Goal: Transaction & Acquisition: Purchase product/service

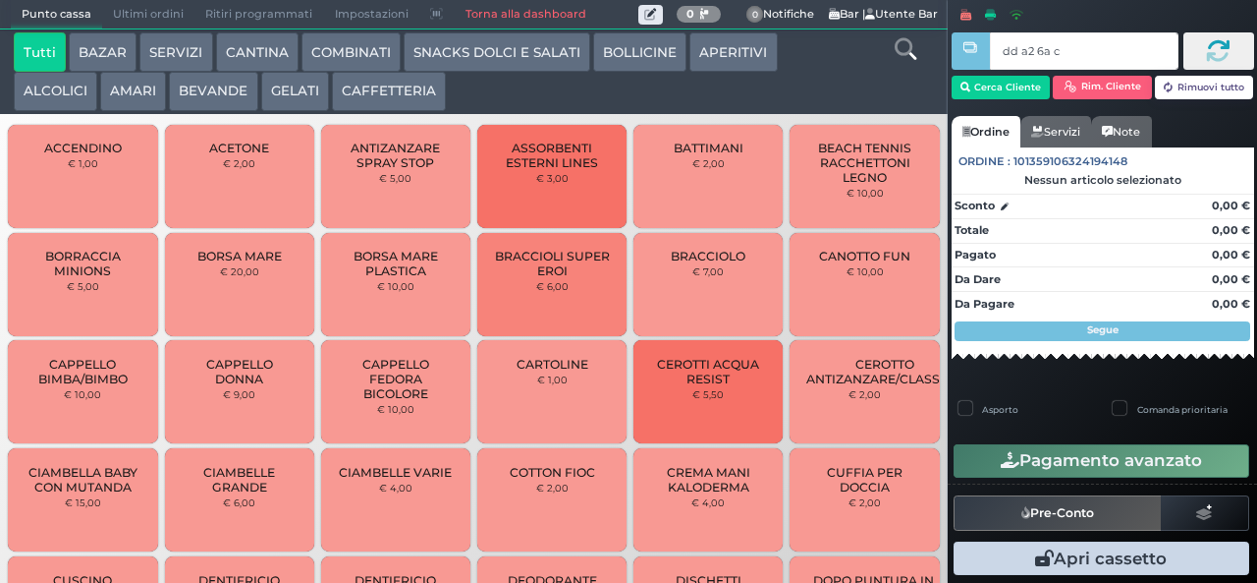
type input "dd a2 6a c3"
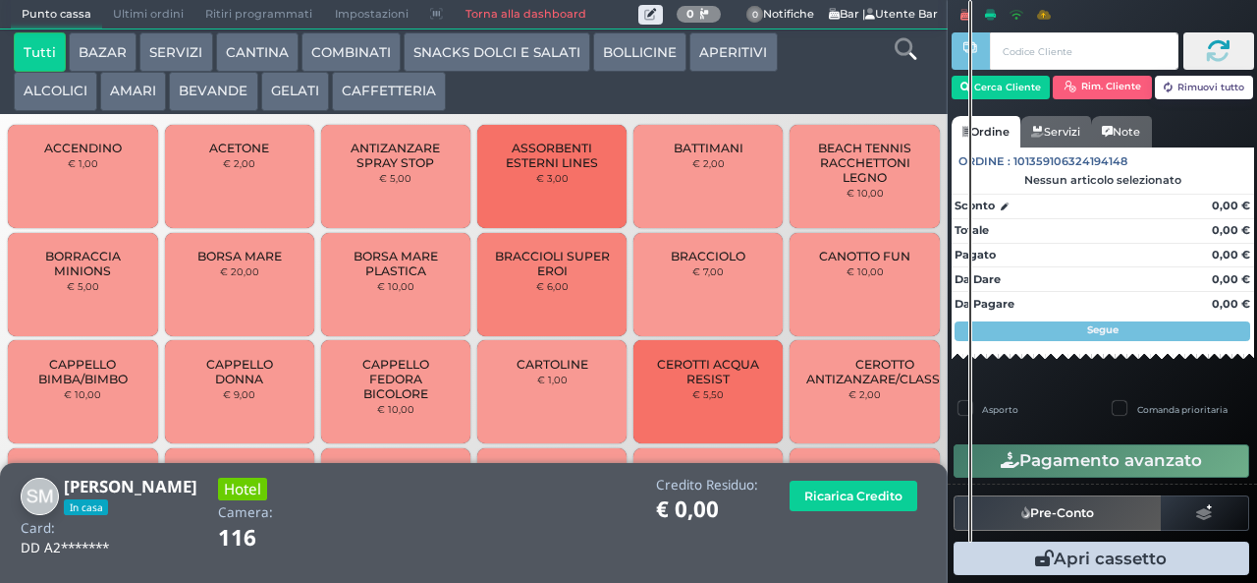
click at [339, 57] on button "COMBINATI" at bounding box center [351, 51] width 99 height 39
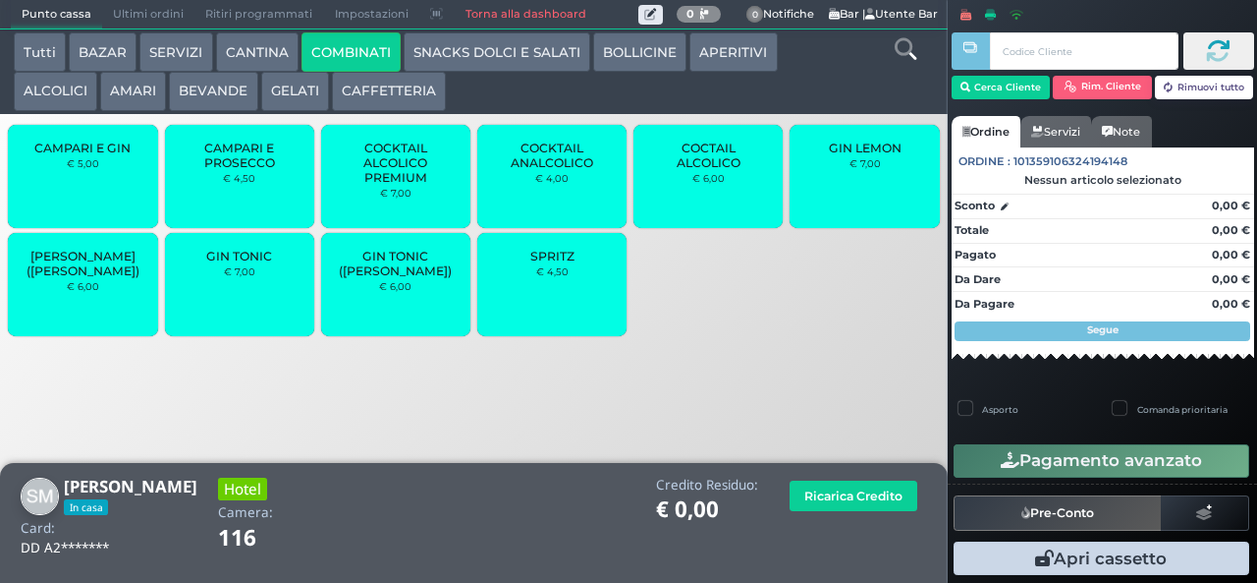
click at [502, 299] on div "SPRITZ € 4,50" at bounding box center [551, 284] width 149 height 103
click at [527, 299] on div "SPRITZ € 4,50" at bounding box center [551, 284] width 149 height 103
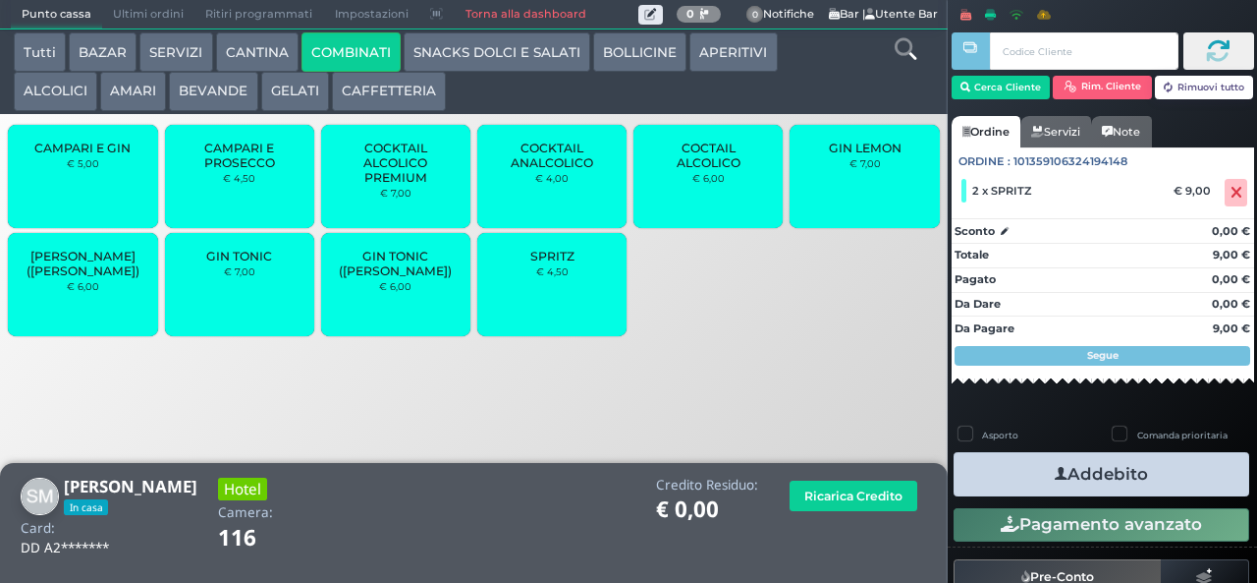
click at [996, 466] on button "Addebito" at bounding box center [1102, 474] width 296 height 44
